Goal: Use online tool/utility: Utilize a website feature to perform a specific function

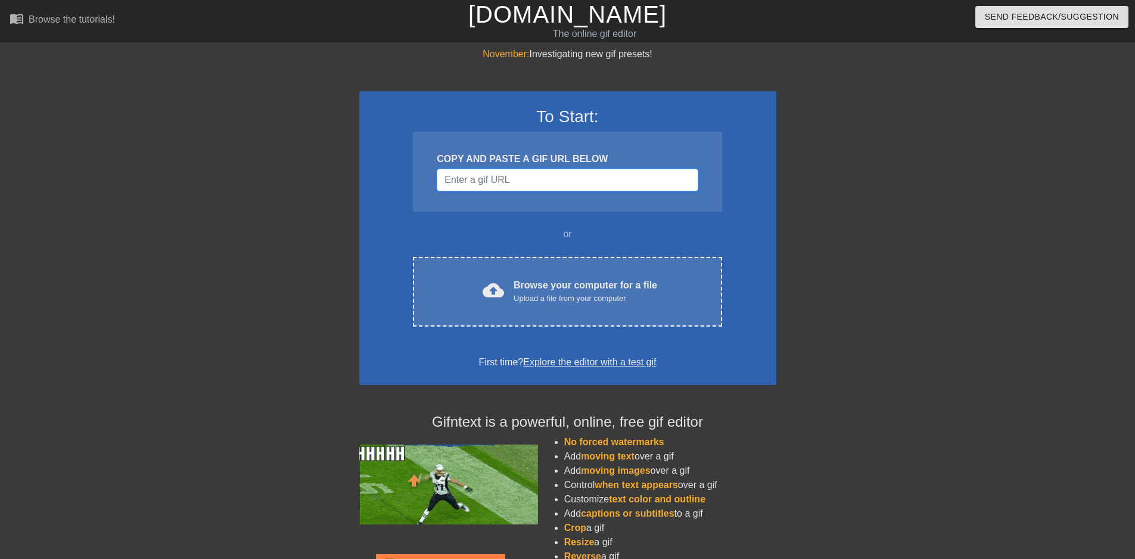
click at [504, 180] on input "Username" at bounding box center [567, 180] width 261 height 23
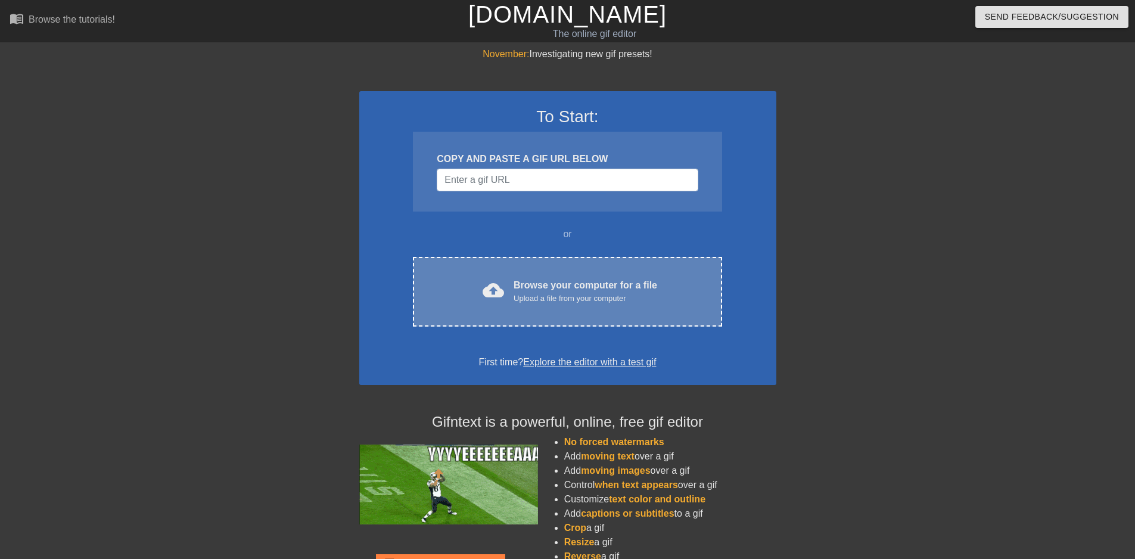
click at [533, 284] on div "Browse your computer for a file Upload a file from your computer" at bounding box center [586, 291] width 144 height 26
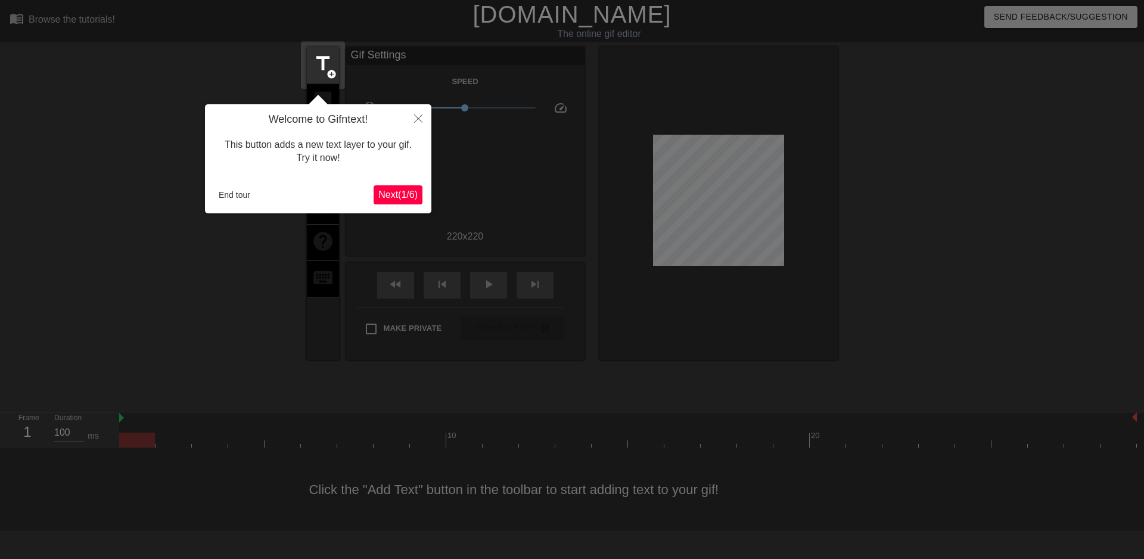
click at [394, 194] on span "Next ( 1 / 6 )" at bounding box center [397, 194] width 39 height 10
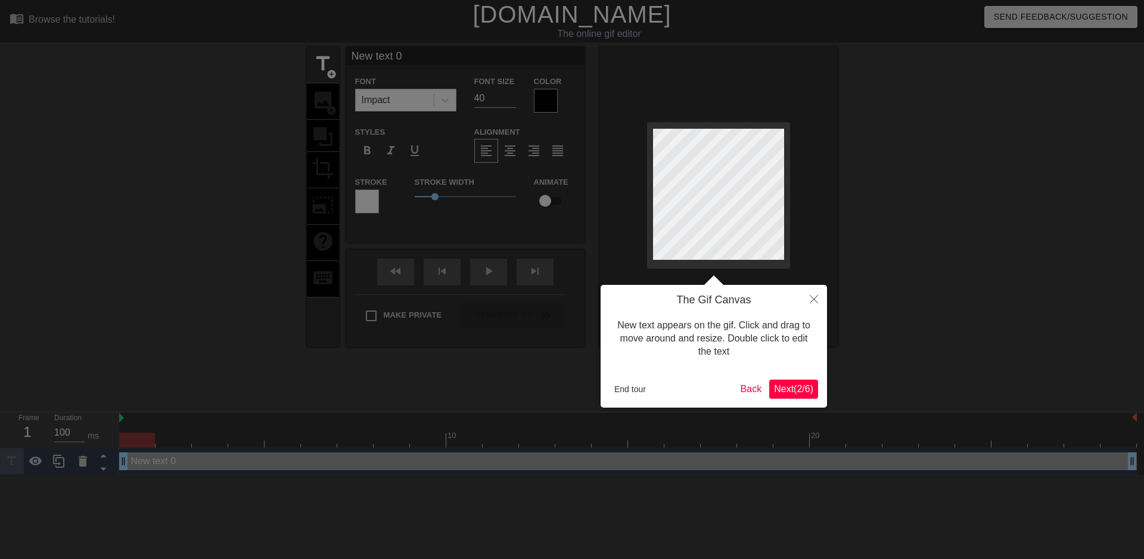
click at [801, 393] on span "Next ( 2 / 6 )" at bounding box center [793, 389] width 39 height 10
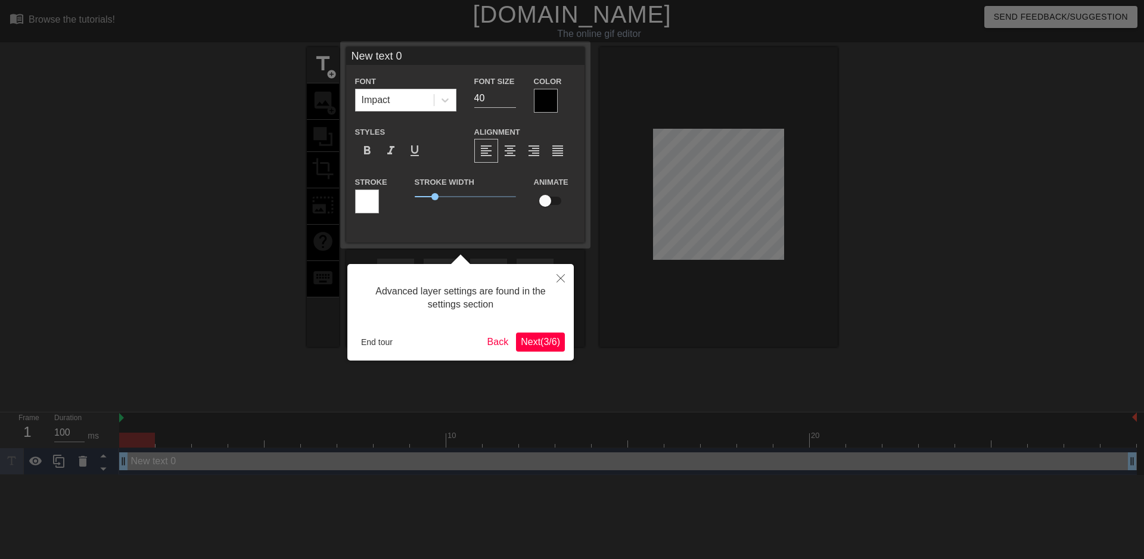
click at [534, 347] on span "Next ( 3 / 6 )" at bounding box center [540, 342] width 39 height 10
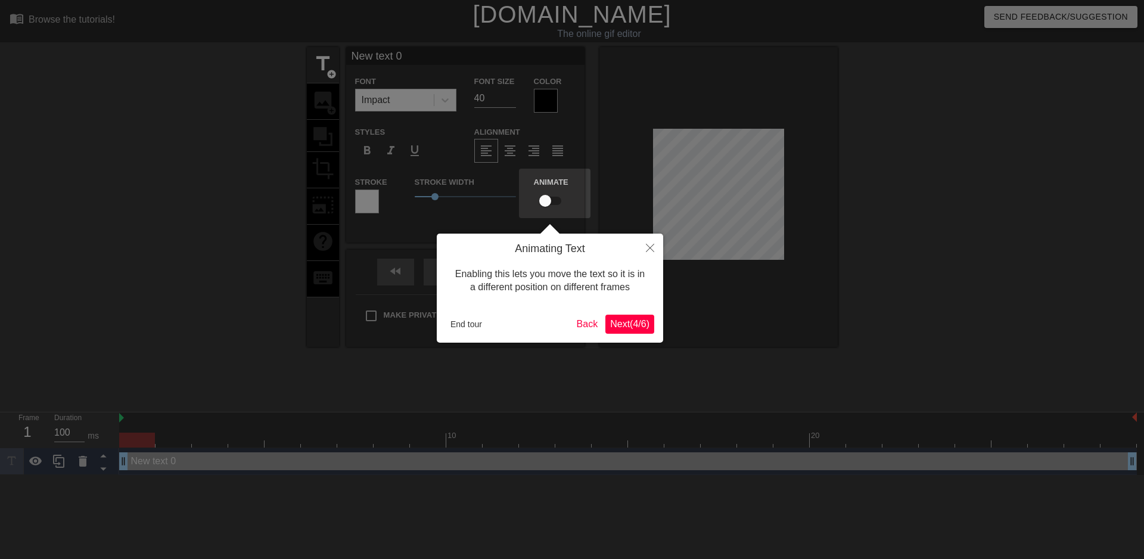
click at [645, 329] on span "Next ( 4 / 6 )" at bounding box center [629, 324] width 39 height 10
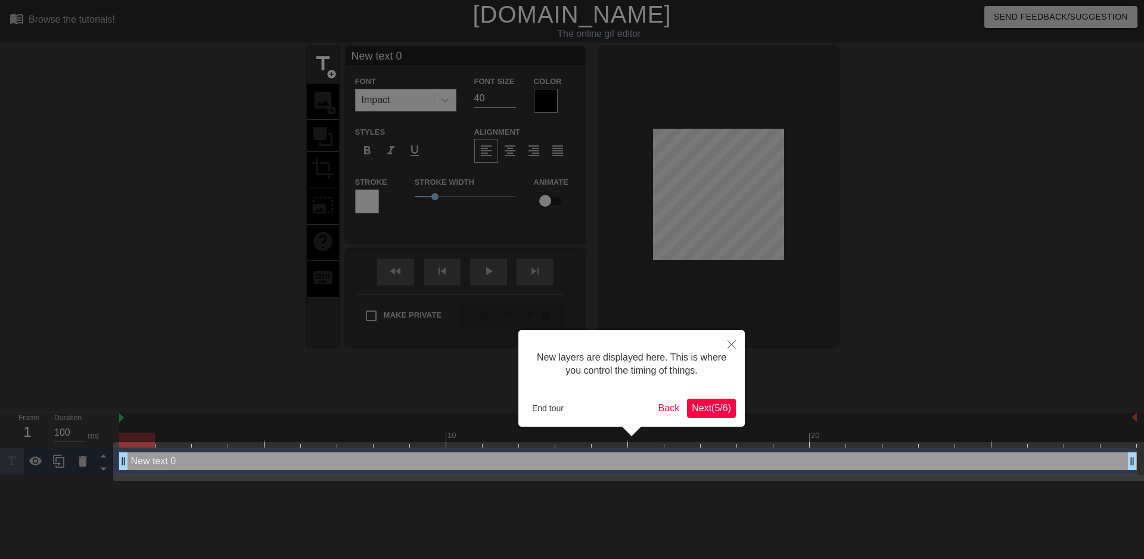
click at [720, 409] on span "Next ( 5 / 6 )" at bounding box center [711, 408] width 39 height 10
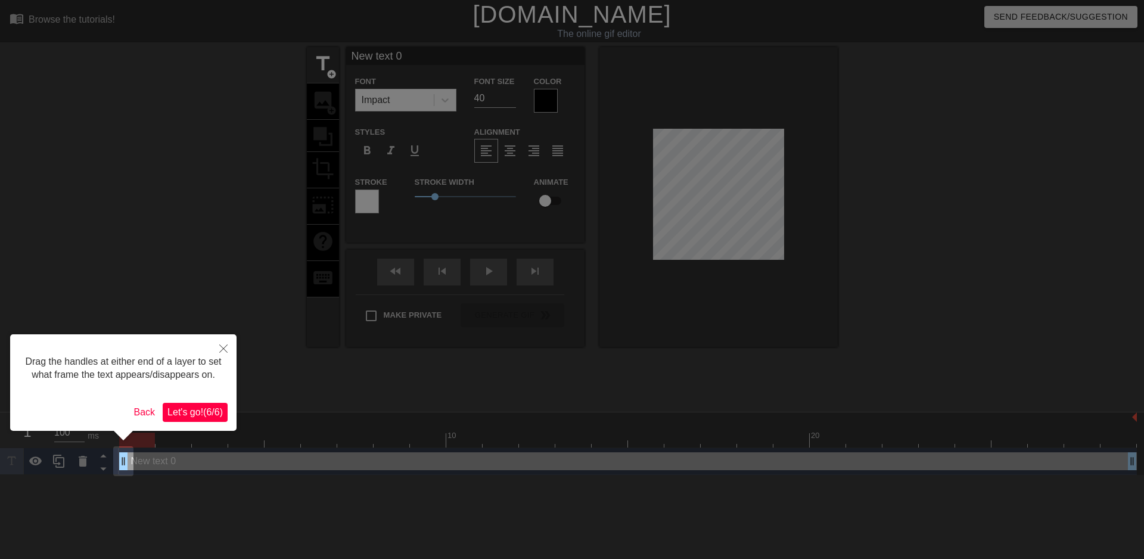
click at [209, 413] on span "Let's go! ( 6 / 6 )" at bounding box center [194, 412] width 55 height 10
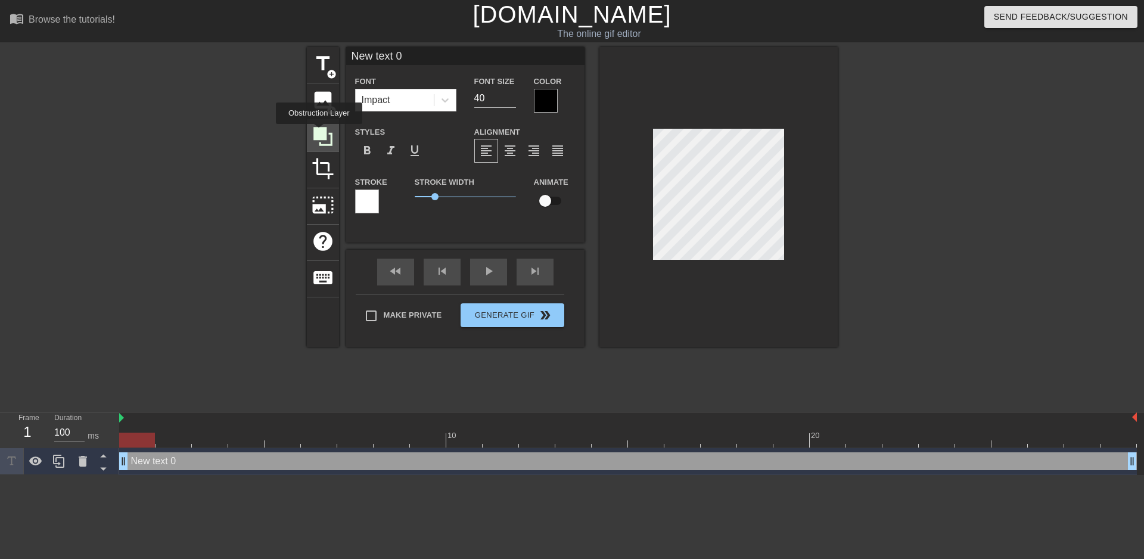
click at [319, 132] on icon at bounding box center [322, 136] width 19 height 19
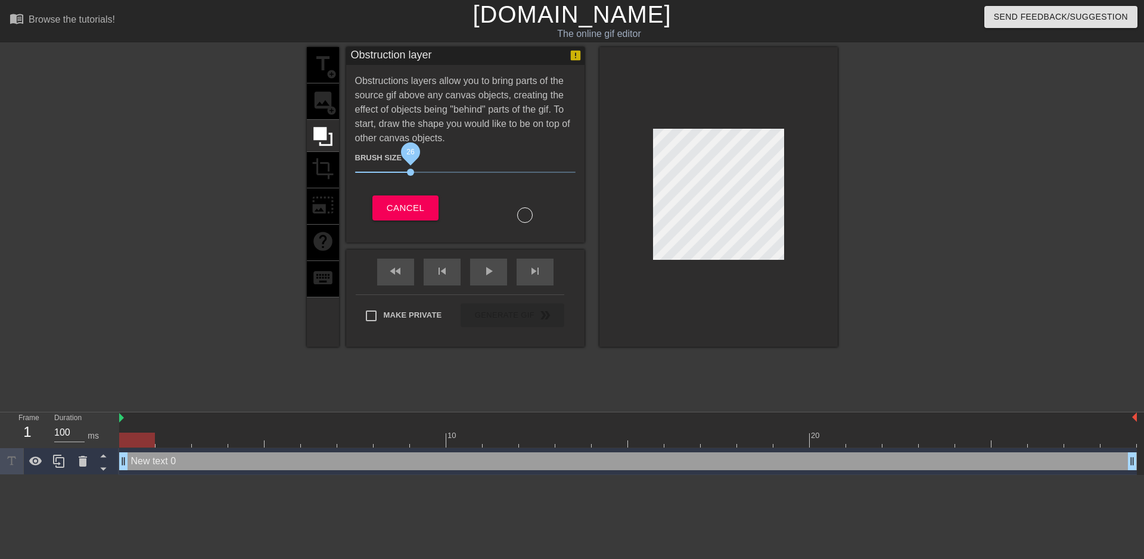
drag, startPoint x: 422, startPoint y: 170, endPoint x: 411, endPoint y: 168, distance: 11.5
click at [411, 169] on span "26" at bounding box center [410, 172] width 7 height 7
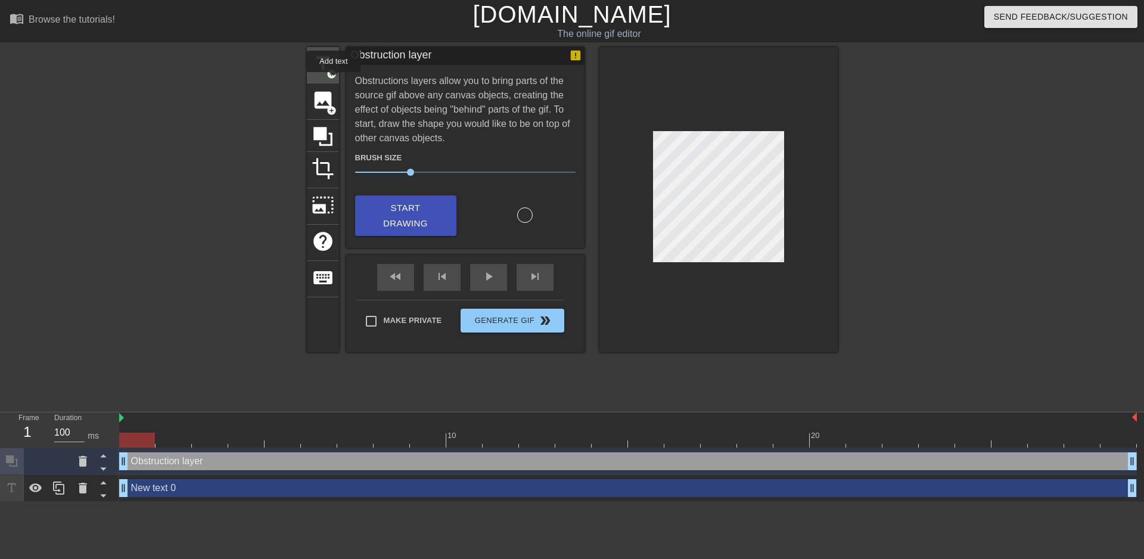
click at [333, 80] on div "title add_circle" at bounding box center [323, 65] width 32 height 36
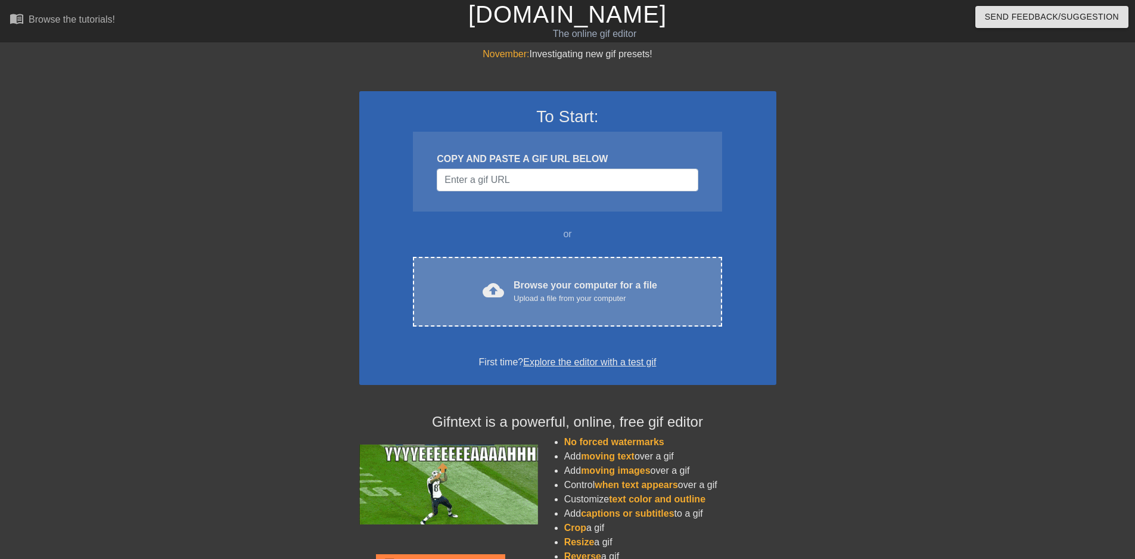
click at [537, 276] on div "cloud_upload Browse your computer for a file Upload a file from your computer C…" at bounding box center [567, 292] width 309 height 70
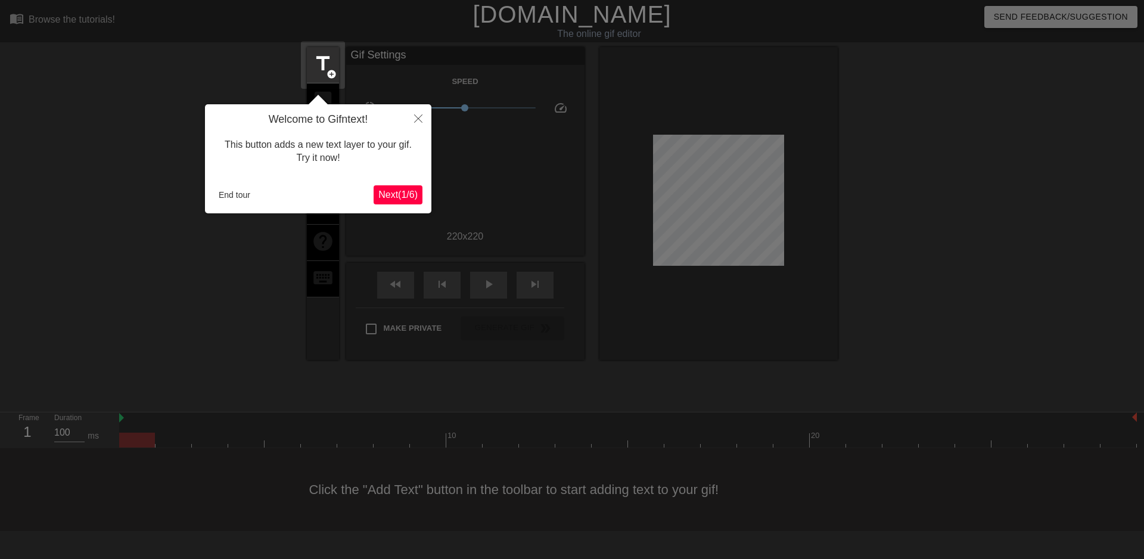
click at [404, 197] on span "Next ( 1 / 6 )" at bounding box center [397, 194] width 39 height 10
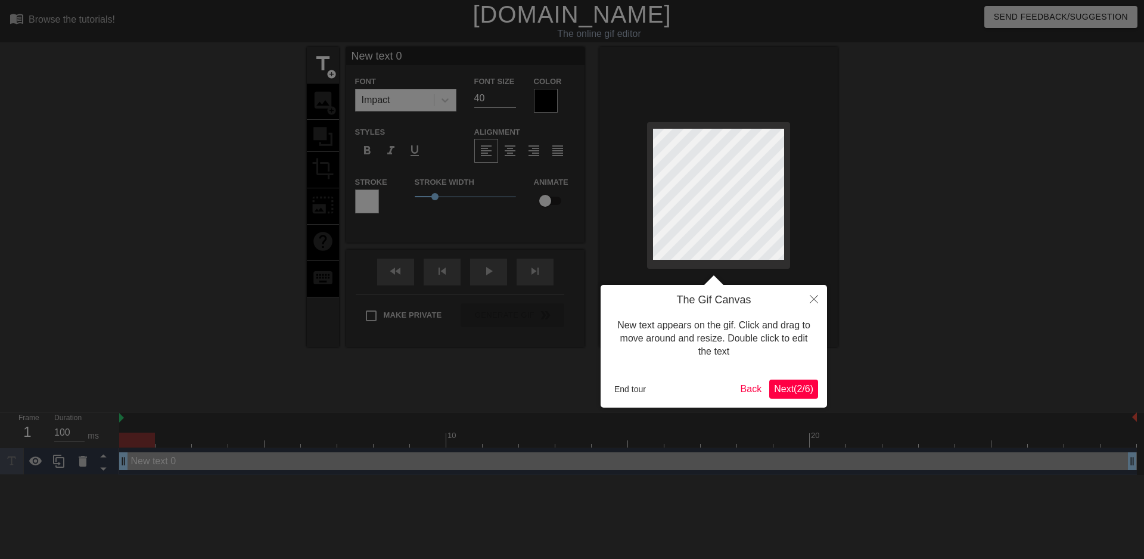
click at [794, 388] on span "Next ( 2 / 6 )" at bounding box center [793, 389] width 39 height 10
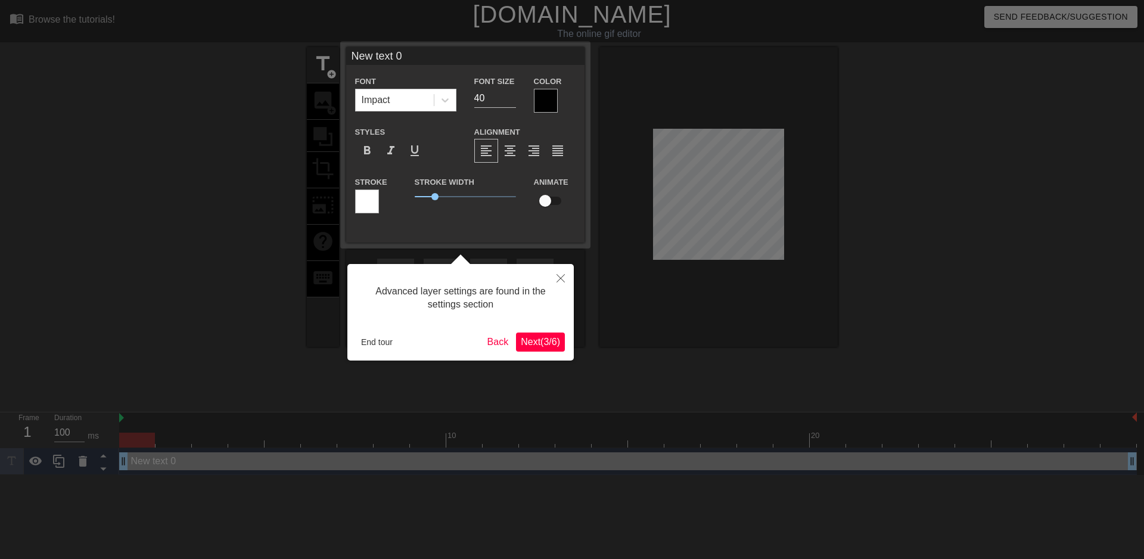
click at [536, 347] on span "Next ( 3 / 6 )" at bounding box center [540, 342] width 39 height 10
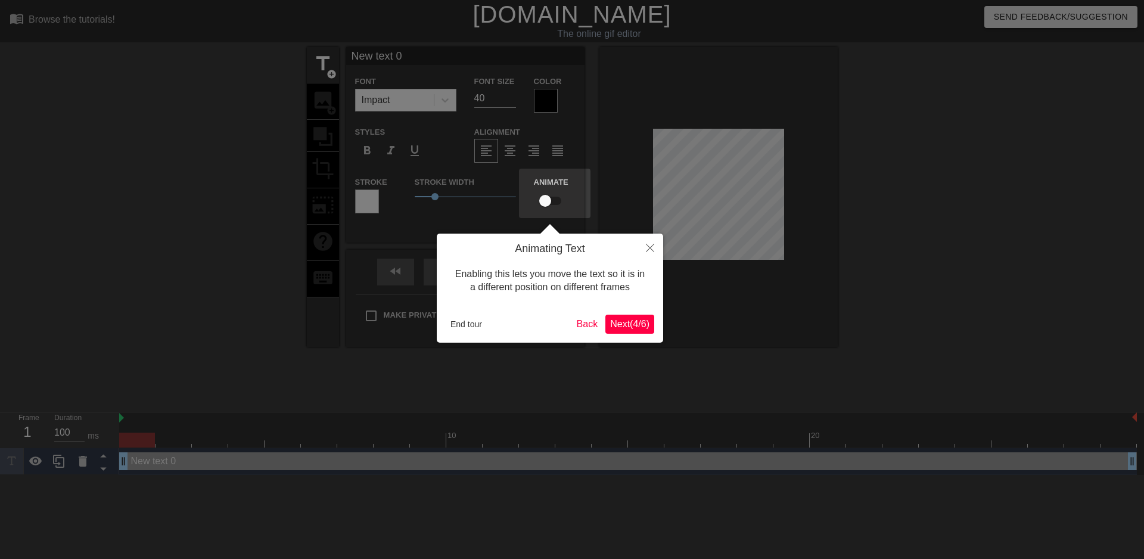
click at [621, 332] on button "Next ( 4 / 6 )" at bounding box center [629, 324] width 49 height 19
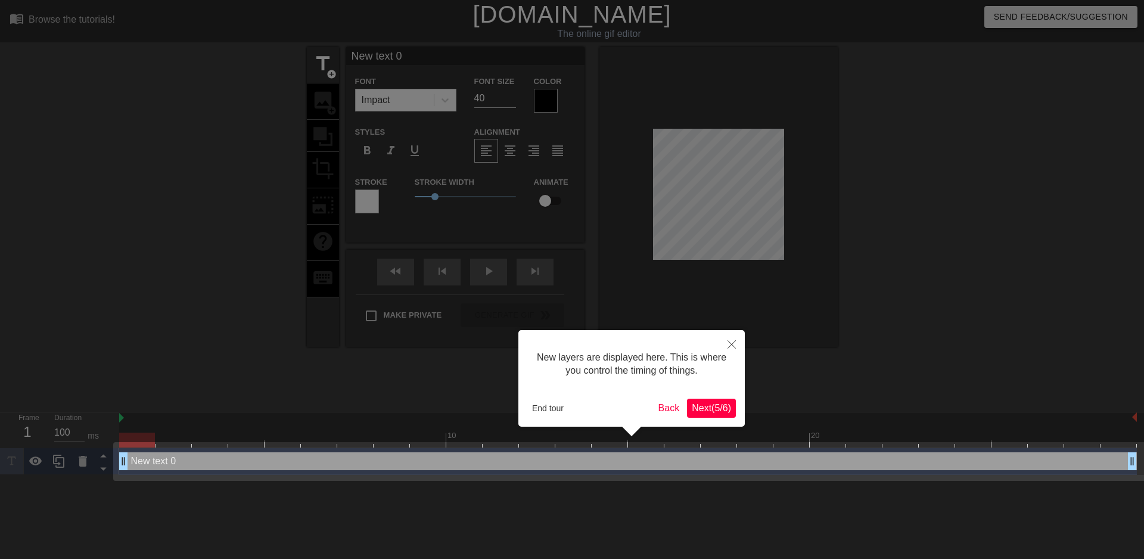
click at [712, 405] on span "Next ( 5 / 6 )" at bounding box center [711, 408] width 39 height 10
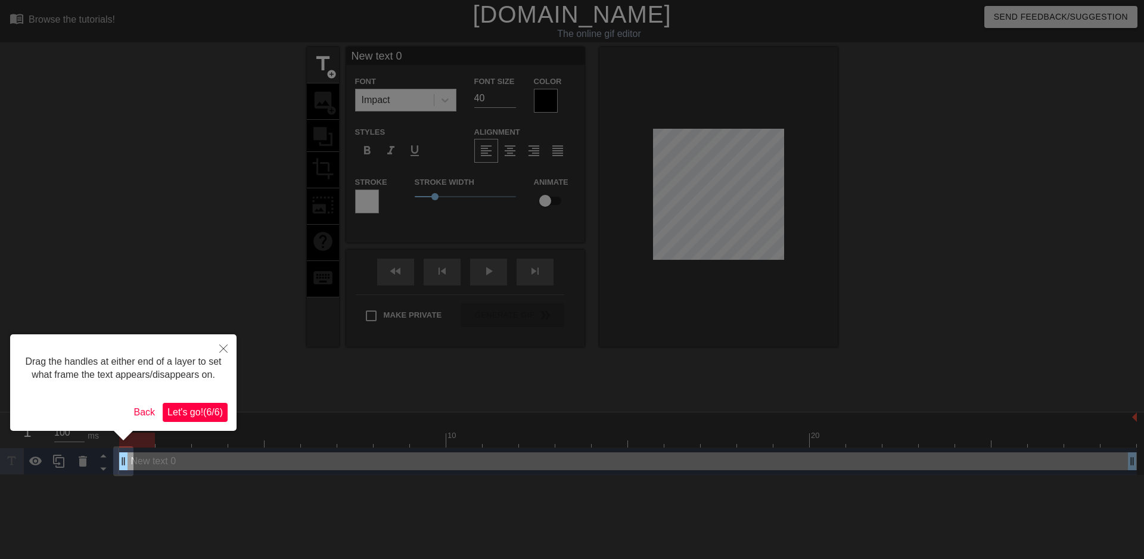
click at [220, 400] on div "Drag the handles at either end of a layer to set what frame the text appears/di…" at bounding box center [123, 382] width 226 height 97
click at [212, 410] on span "Let's go! ( 6 / 6 )" at bounding box center [194, 412] width 55 height 10
